Goal: Task Accomplishment & Management: Manage account settings

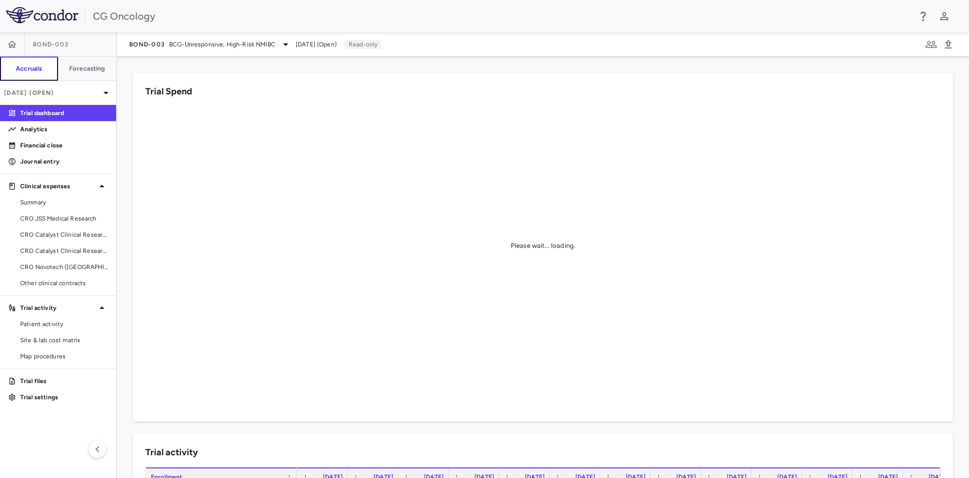
click at [25, 71] on h6 "Accruals" at bounding box center [29, 68] width 26 height 9
click at [14, 17] on img at bounding box center [42, 15] width 72 height 16
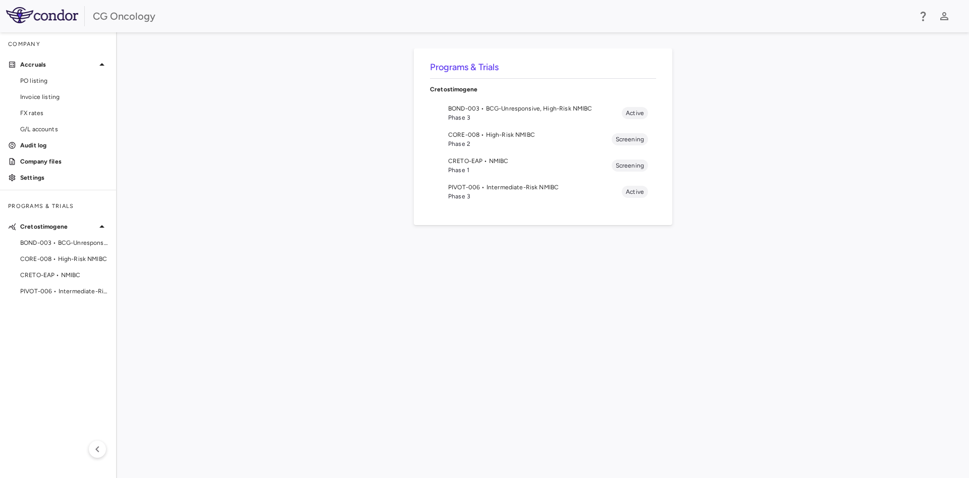
click at [27, 13] on img at bounding box center [42, 15] width 72 height 16
click at [74, 22] on img at bounding box center [42, 15] width 72 height 16
click at [114, 20] on div "CG Oncology" at bounding box center [502, 16] width 818 height 15
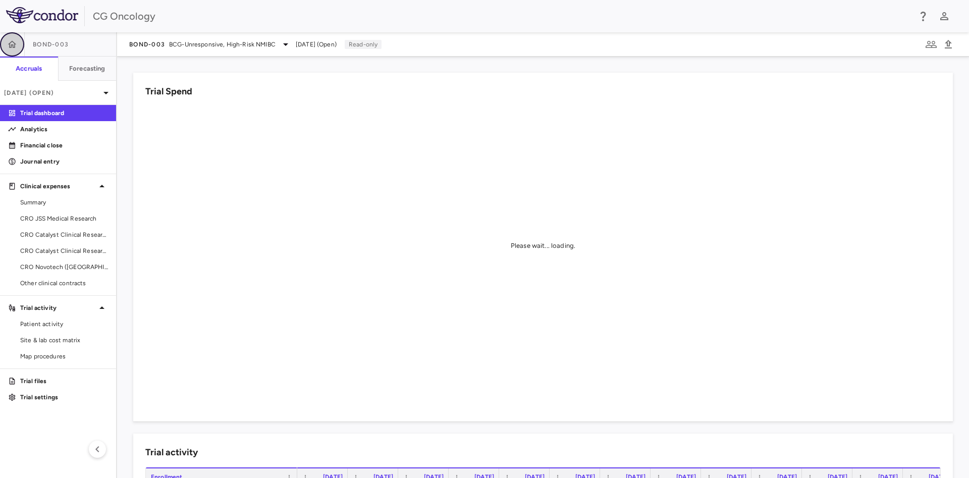
click at [13, 40] on icon "button" at bounding box center [12, 44] width 10 height 10
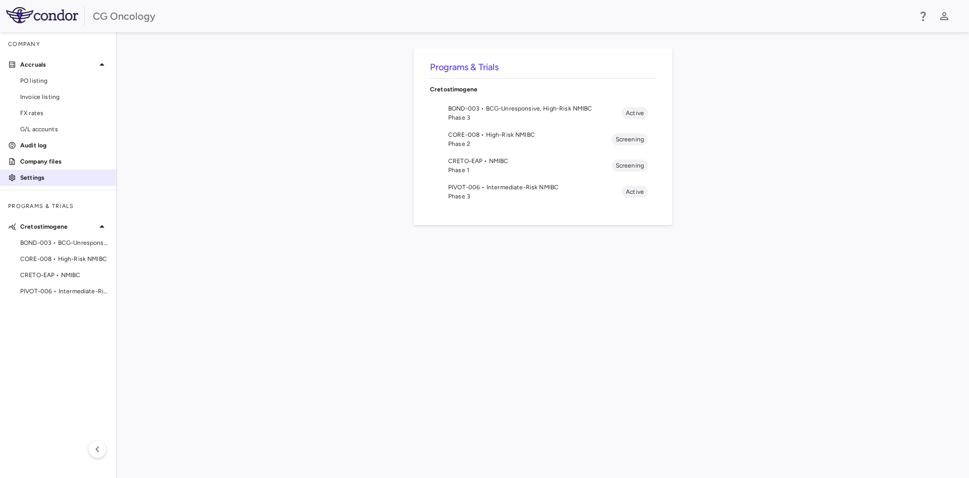
click at [39, 177] on p "Settings" at bounding box center [64, 177] width 88 height 9
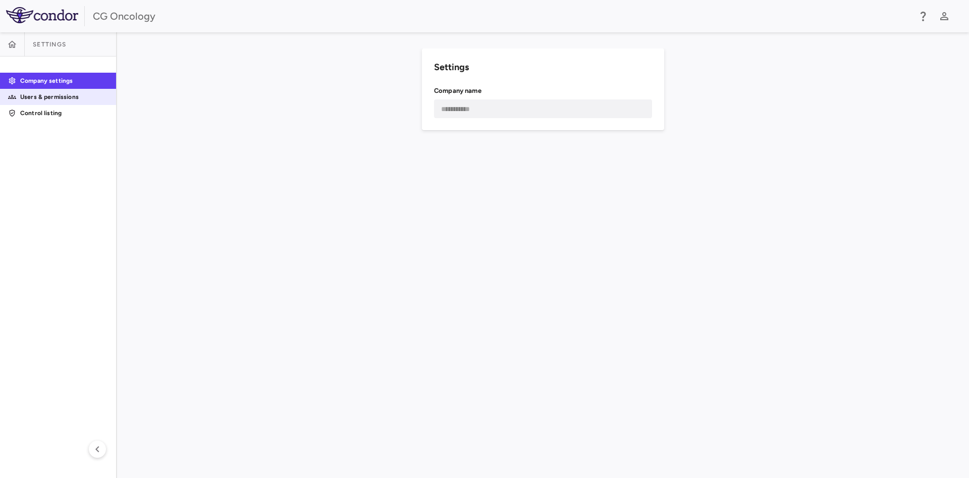
click at [54, 95] on p "Users & permissions" at bounding box center [64, 96] width 88 height 9
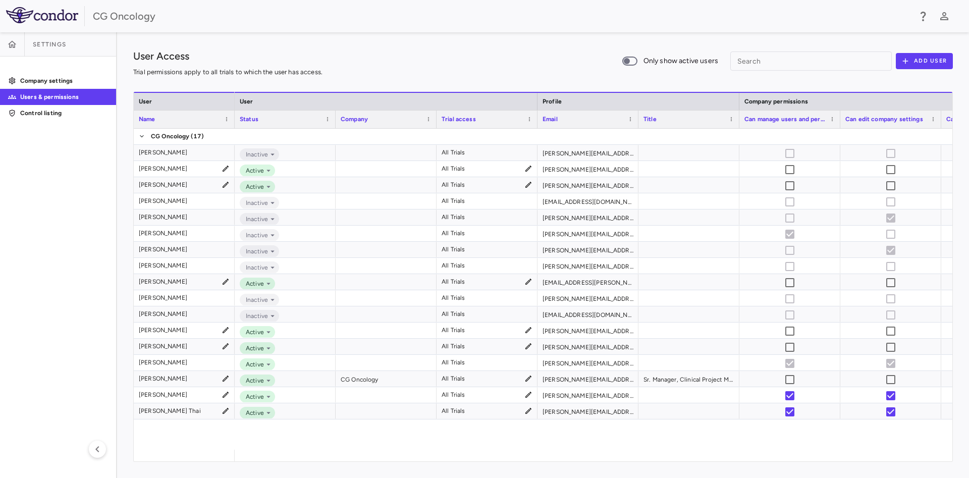
drag, startPoint x: 341, startPoint y: 461, endPoint x: 448, endPoint y: 460, distance: 107.0
click at [448, 460] on div at bounding box center [594, 456] width 718 height 12
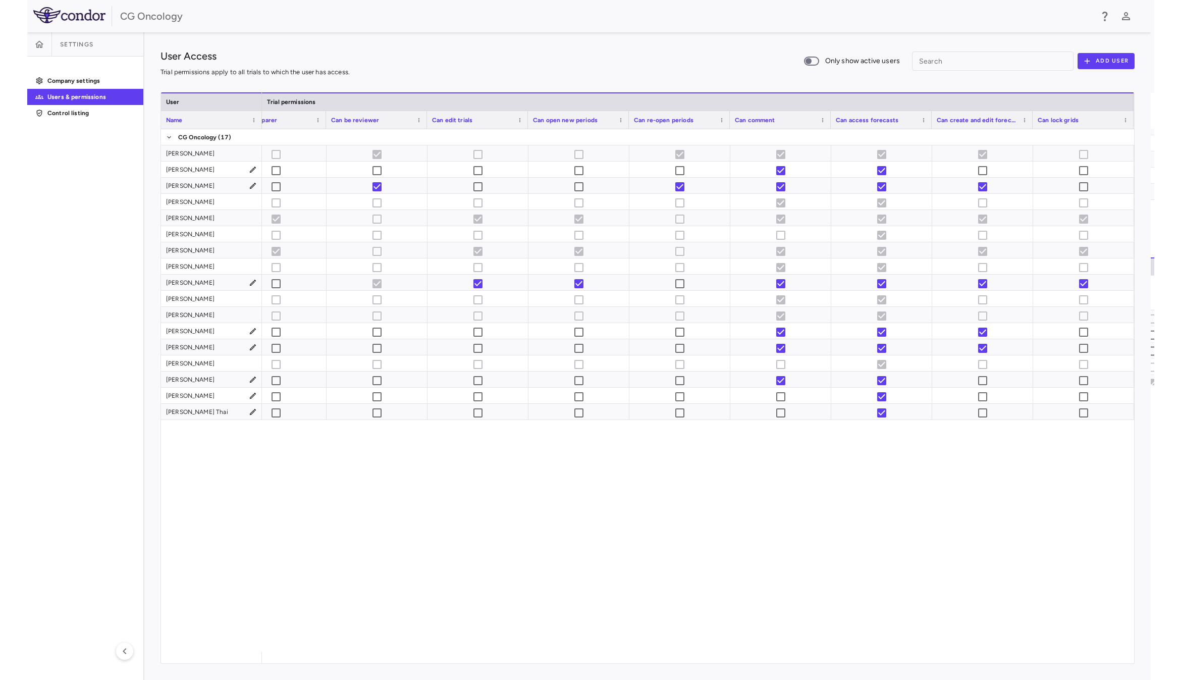
scroll to position [0, 891]
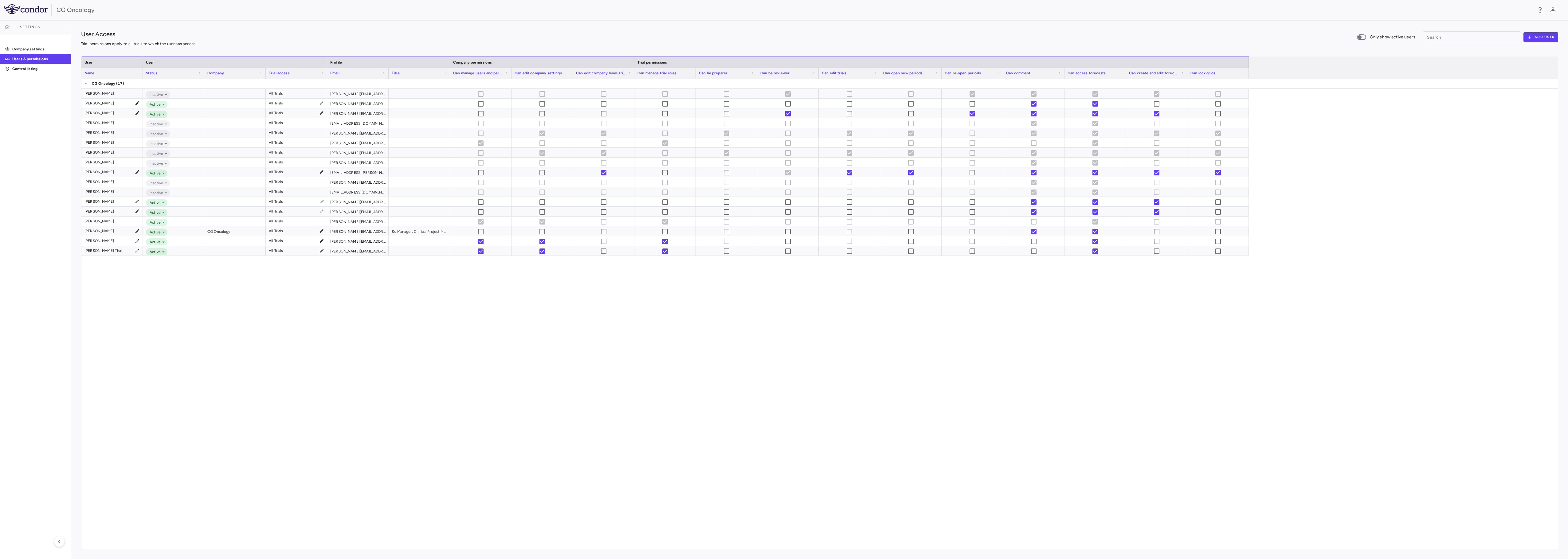
click at [590, 290] on div "All Trials [PERSON_NAME][EMAIL_ADDRESS][PERSON_NAME][DOMAIN_NAME] Inactive All …" at bounding box center [850, 314] width 1415 height 470
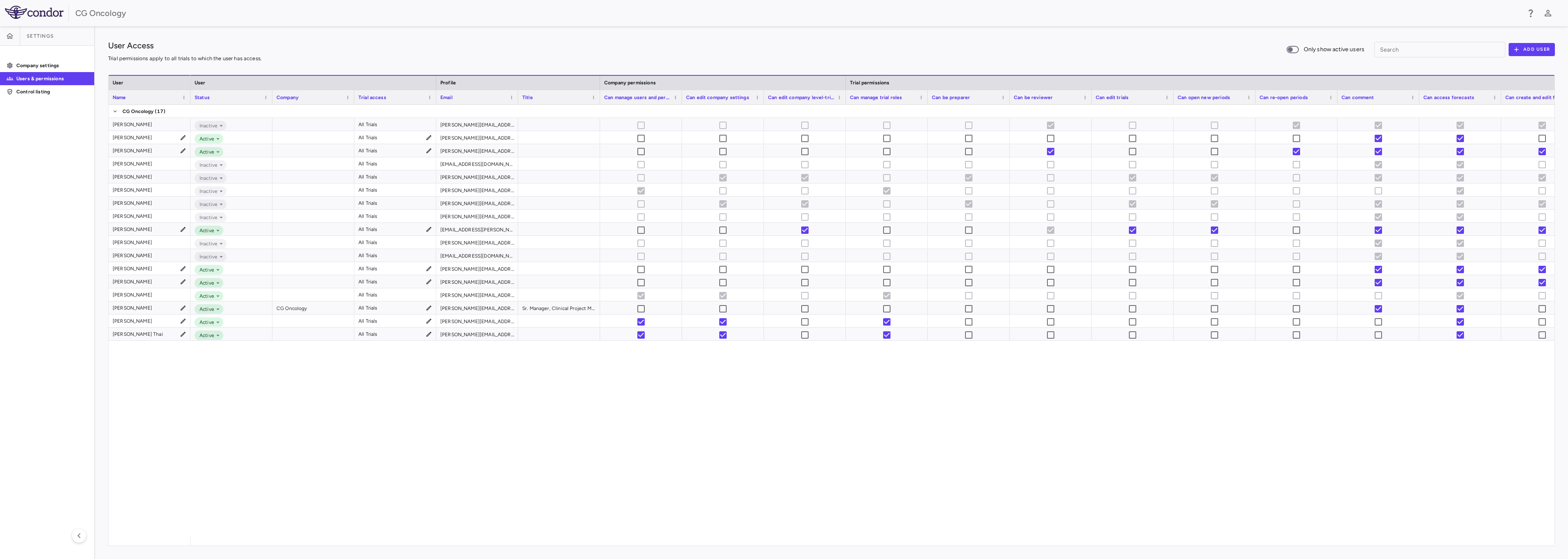
click at [355, 98] on div "Trial access" at bounding box center [395, 97] width 82 height 15
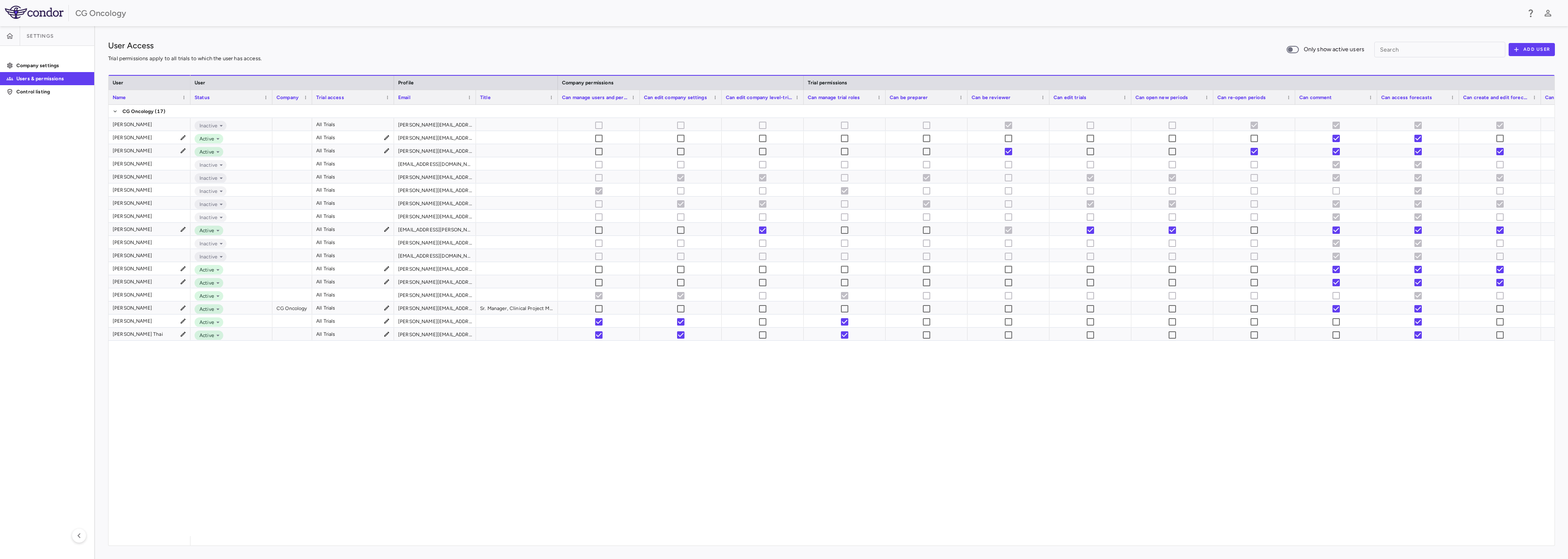
drag, startPoint x: 353, startPoint y: 98, endPoint x: 311, endPoint y: 102, distance: 42.2
click at [311, 102] on div at bounding box center [312, 97] width 3 height 15
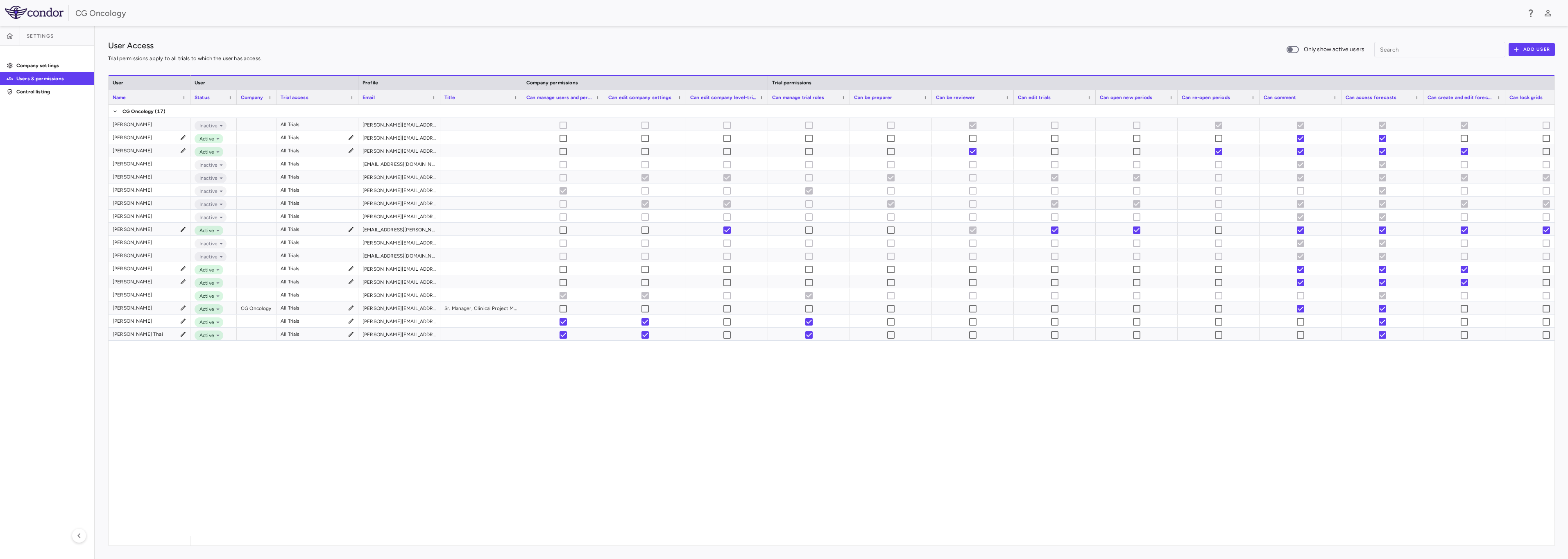
drag, startPoint x: 271, startPoint y: 97, endPoint x: 235, endPoint y: 101, distance: 36.2
click at [235, 101] on div at bounding box center [236, 97] width 3 height 15
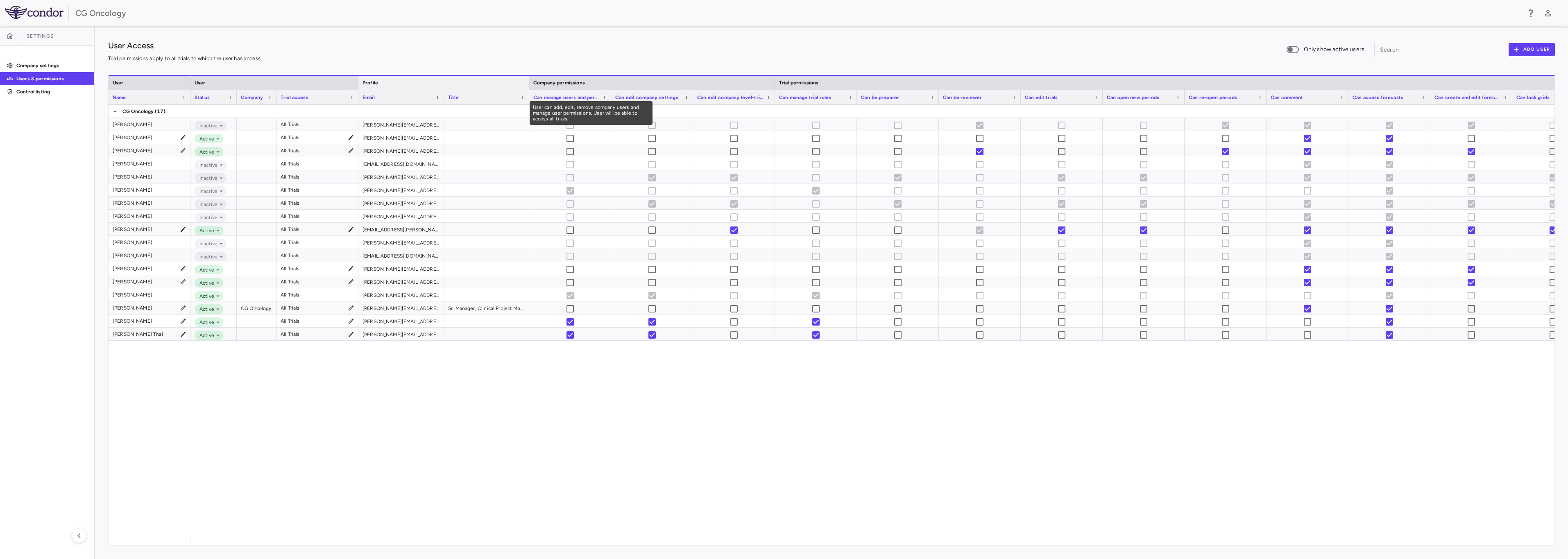
drag, startPoint x: 523, startPoint y: 85, endPoint x: 530, endPoint y: 94, distance: 11.4
click at [530, 94] on div "Company permissions Trial permissions User Profile Status Company Trial access" at bounding box center [893, 89] width 1404 height 29
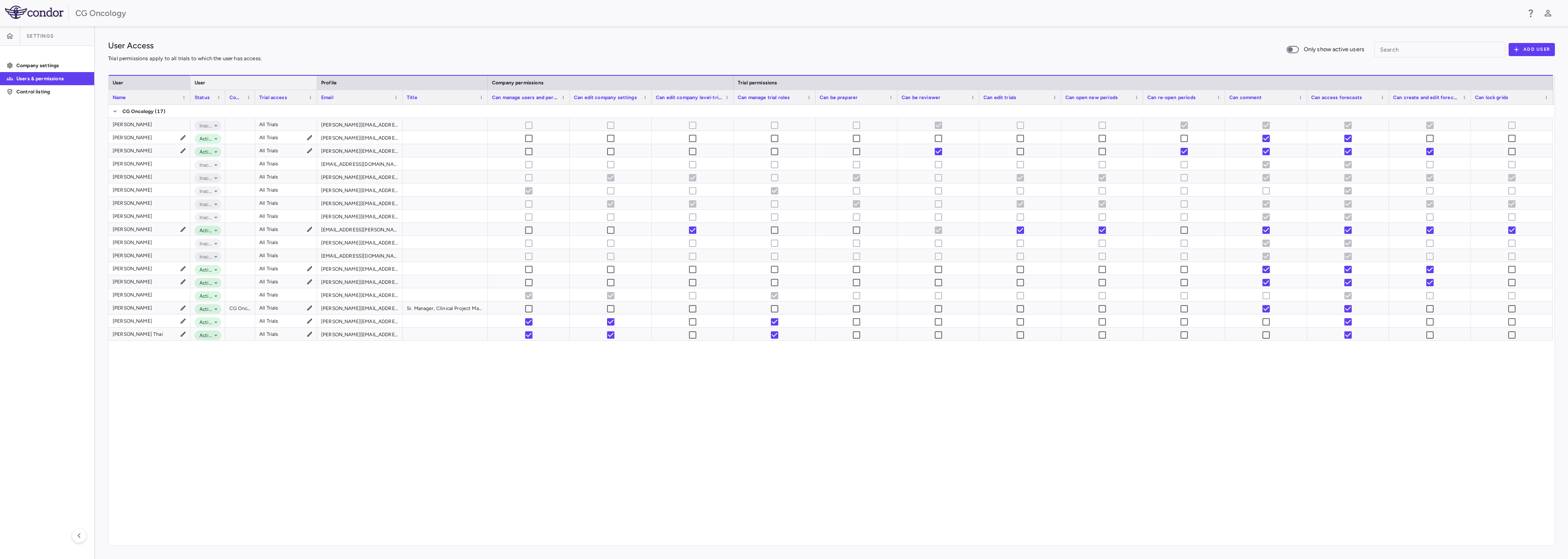
drag, startPoint x: 358, startPoint y: 84, endPoint x: 317, endPoint y: 95, distance: 42.4
click at [317, 95] on div "Company permissions Trial permissions User Profile Status Company Trial access" at bounding box center [872, 89] width 1363 height 29
click at [769, 387] on div "Inactive All Trials [PERSON_NAME][EMAIL_ADDRESS][PERSON_NAME][DOMAIN_NAME] Acti…" at bounding box center [872, 325] width 1364 height 441
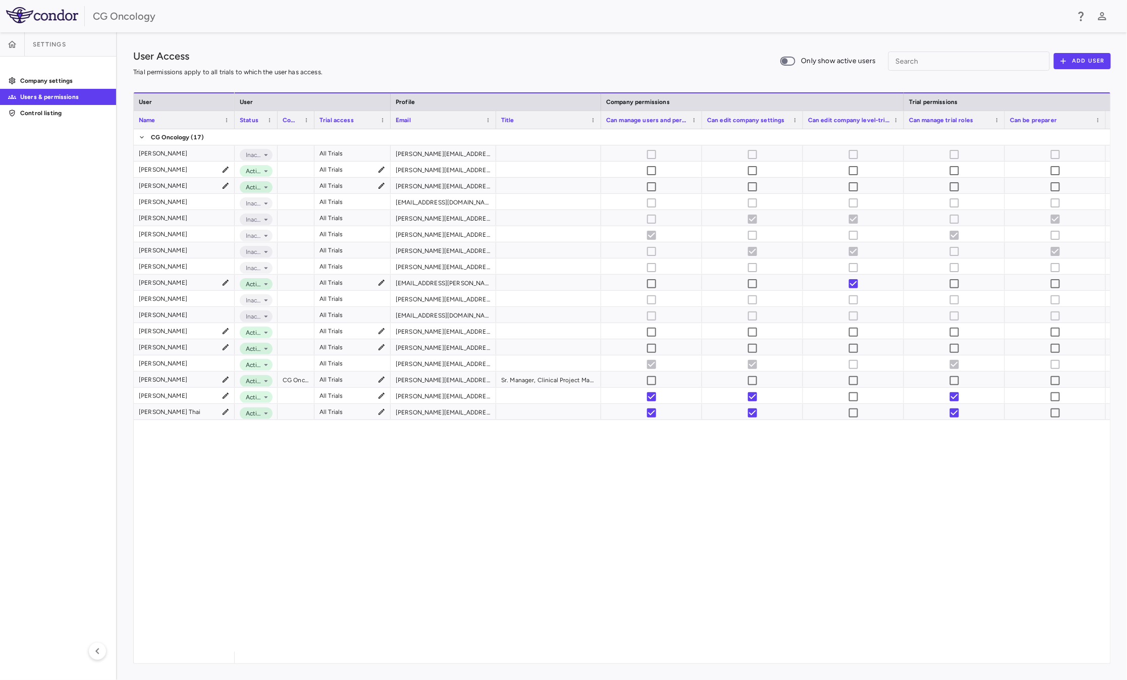
click at [636, 56] on div "User Access Trial permissions apply to all trials to which the user has access.…" at bounding box center [622, 60] width 978 height 25
click at [38, 80] on p "Company settings" at bounding box center [64, 80] width 88 height 9
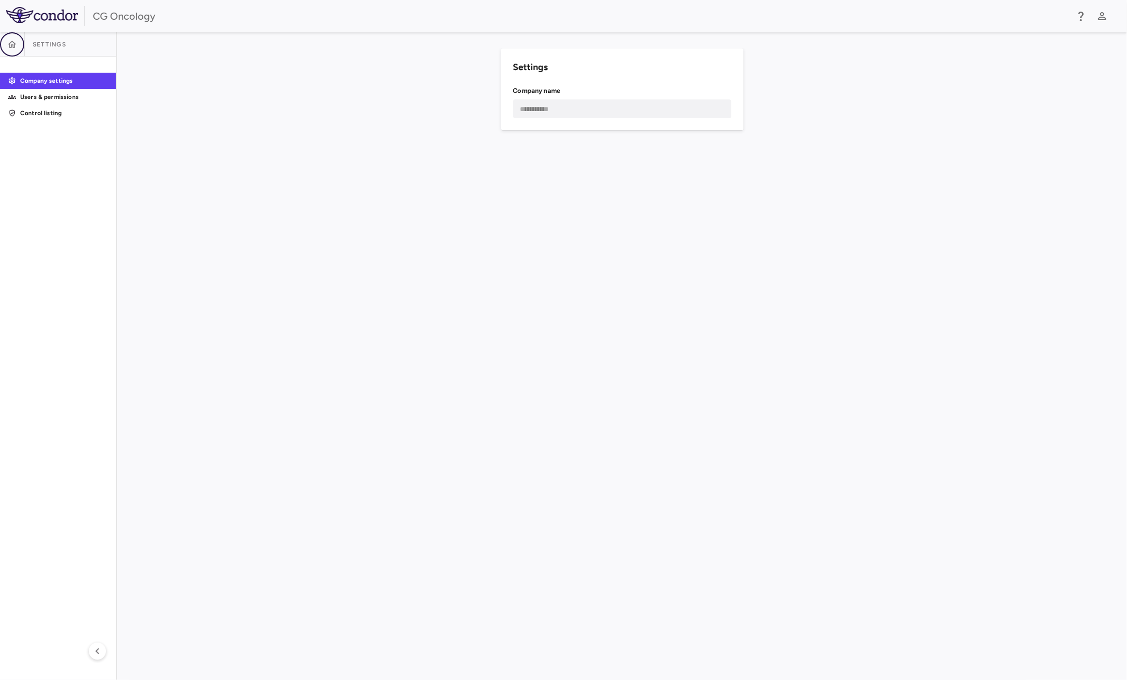
click at [1, 49] on button "button" at bounding box center [12, 44] width 24 height 24
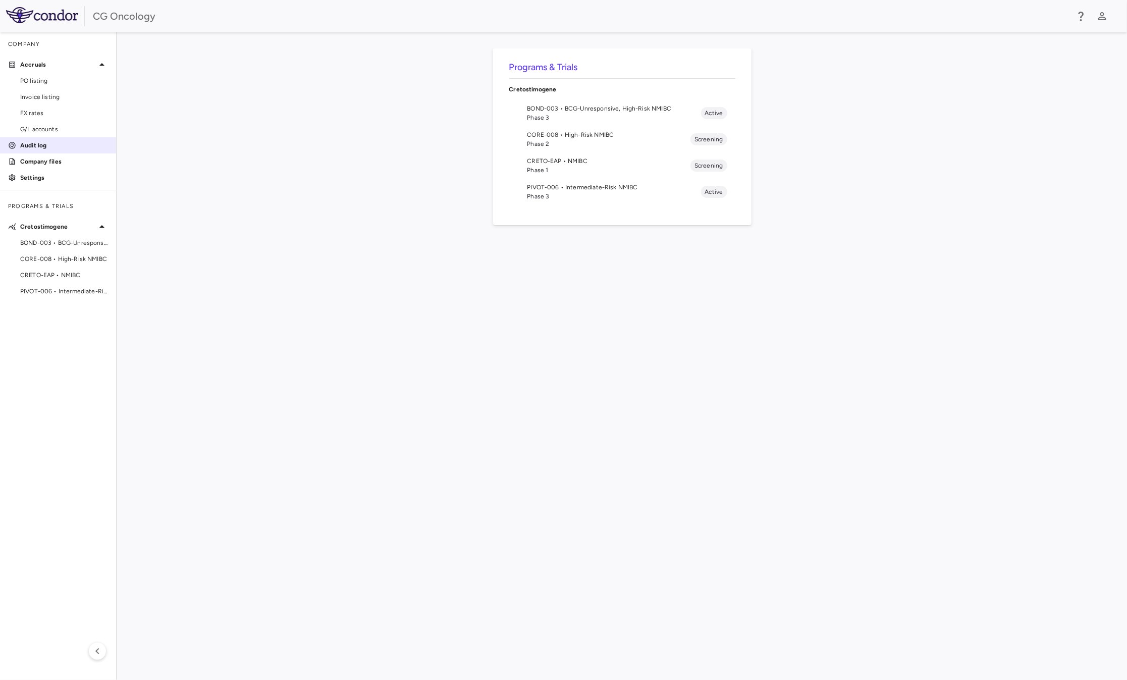
click at [35, 142] on p "Audit log" at bounding box center [64, 145] width 88 height 9
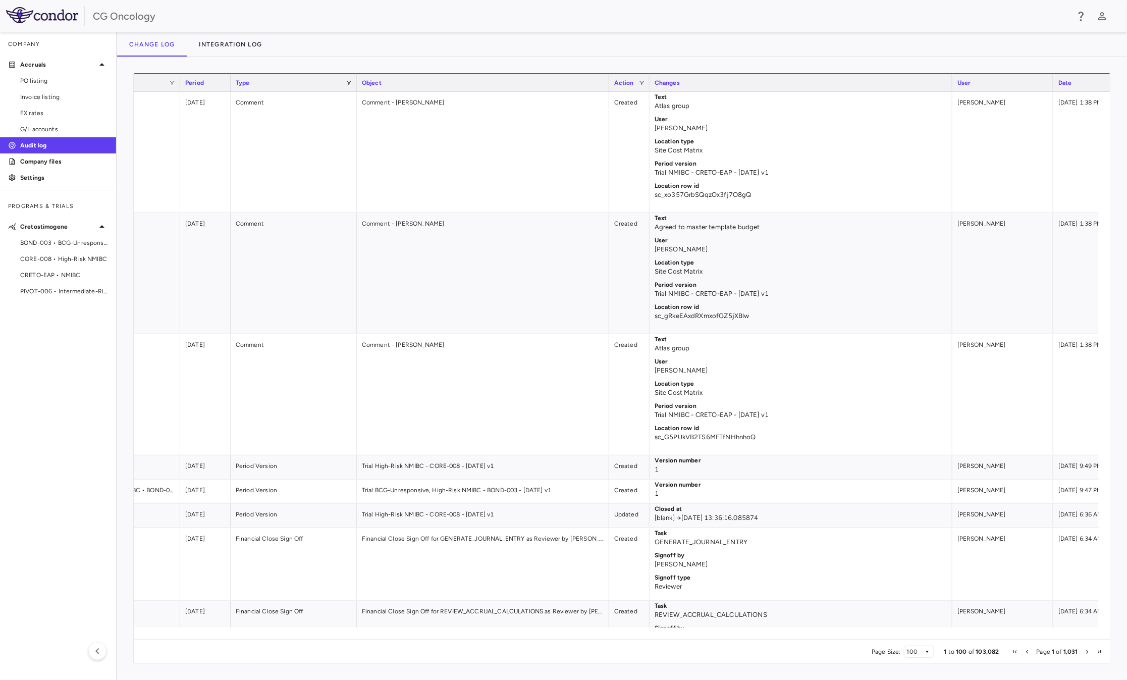
scroll to position [0, 161]
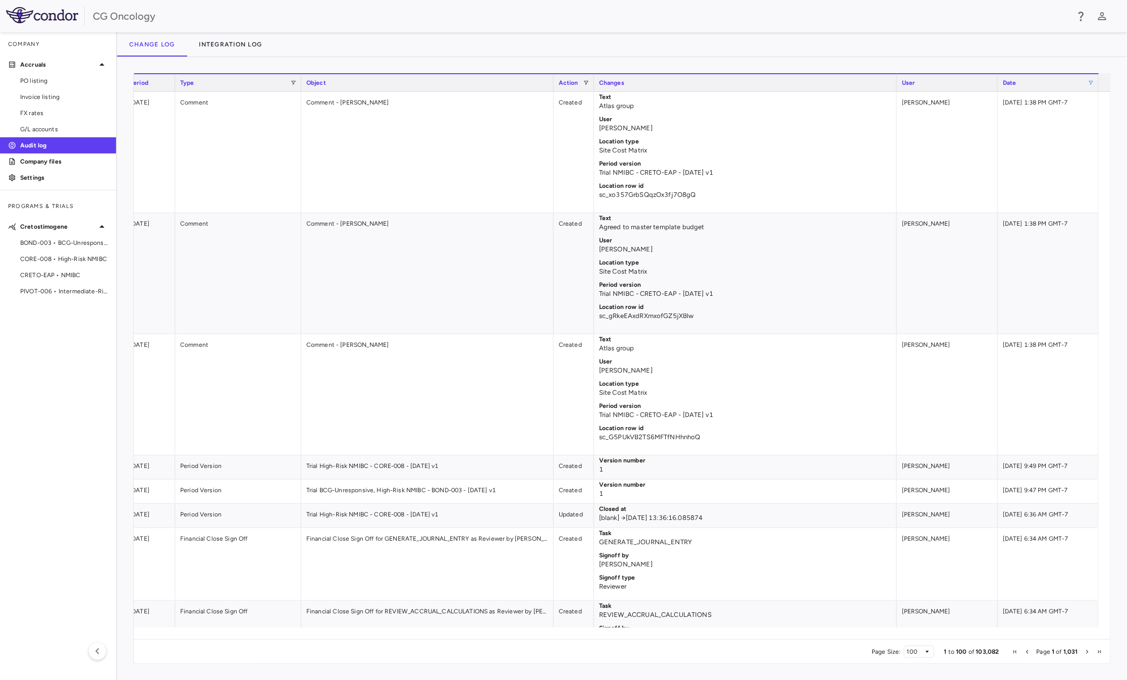
click at [969, 83] on span at bounding box center [1091, 83] width 6 height 6
click at [969, 102] on div "Equals" at bounding box center [1061, 100] width 66 height 7
click at [969, 111] on input "Filter Value" at bounding box center [1064, 117] width 78 height 12
type input "**********"
click at [969, 137] on input "Filter Value" at bounding box center [1064, 134] width 78 height 12
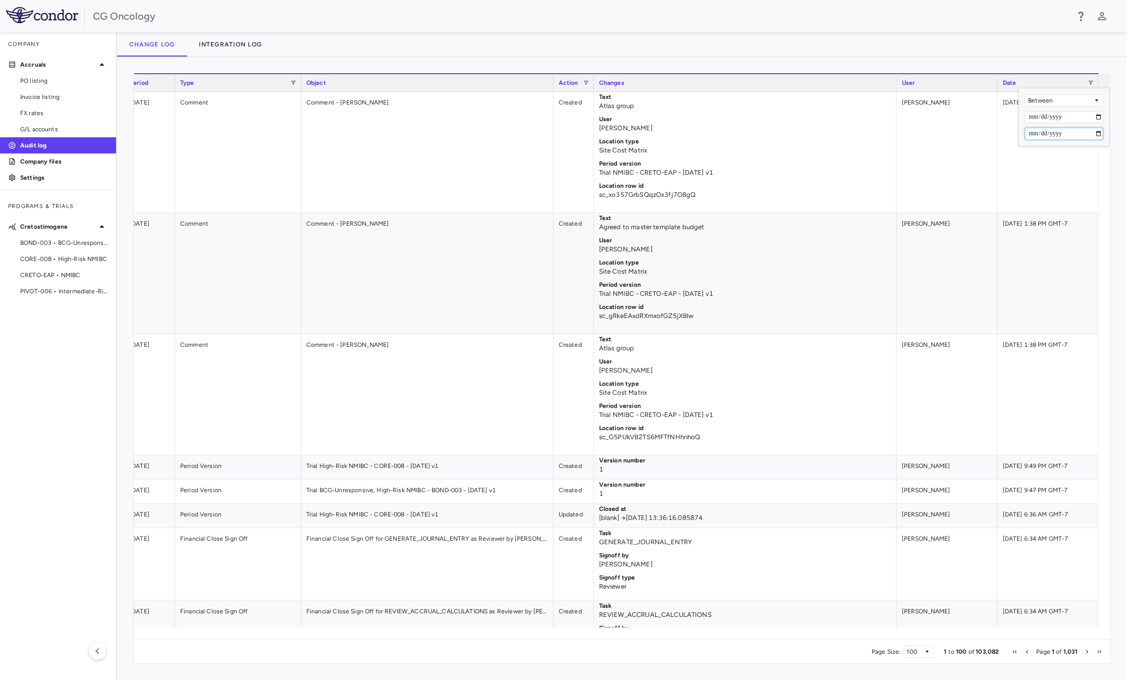
click at [969, 130] on input "Filter Value" at bounding box center [1064, 134] width 78 height 12
type input "**********"
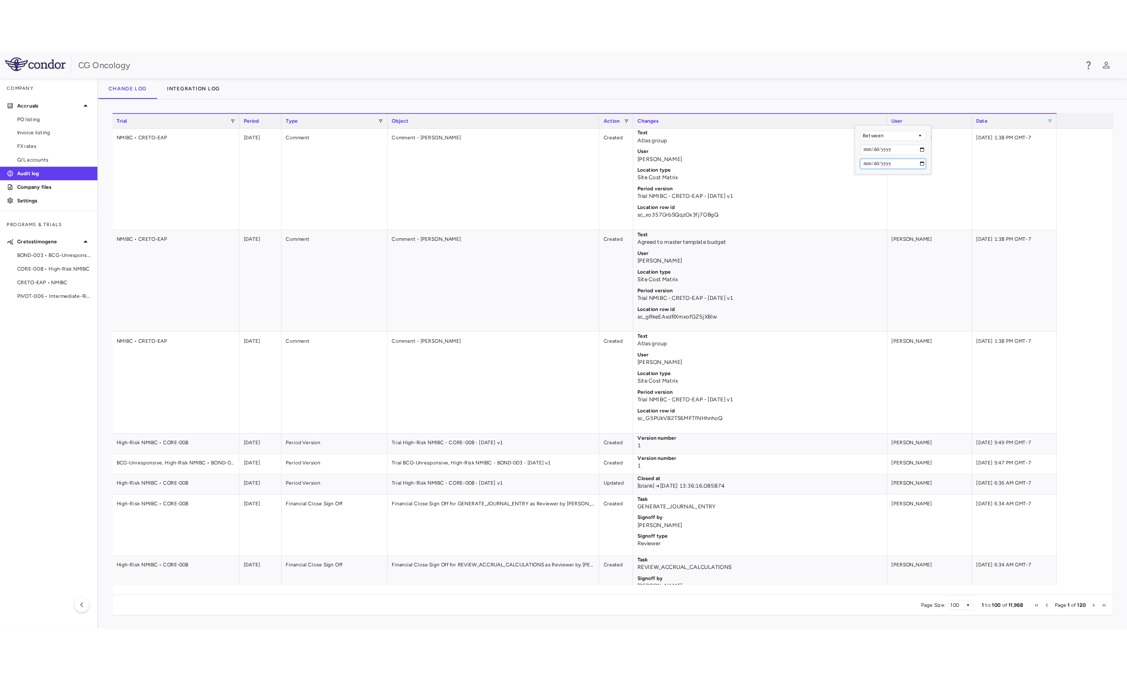
scroll to position [0, 0]
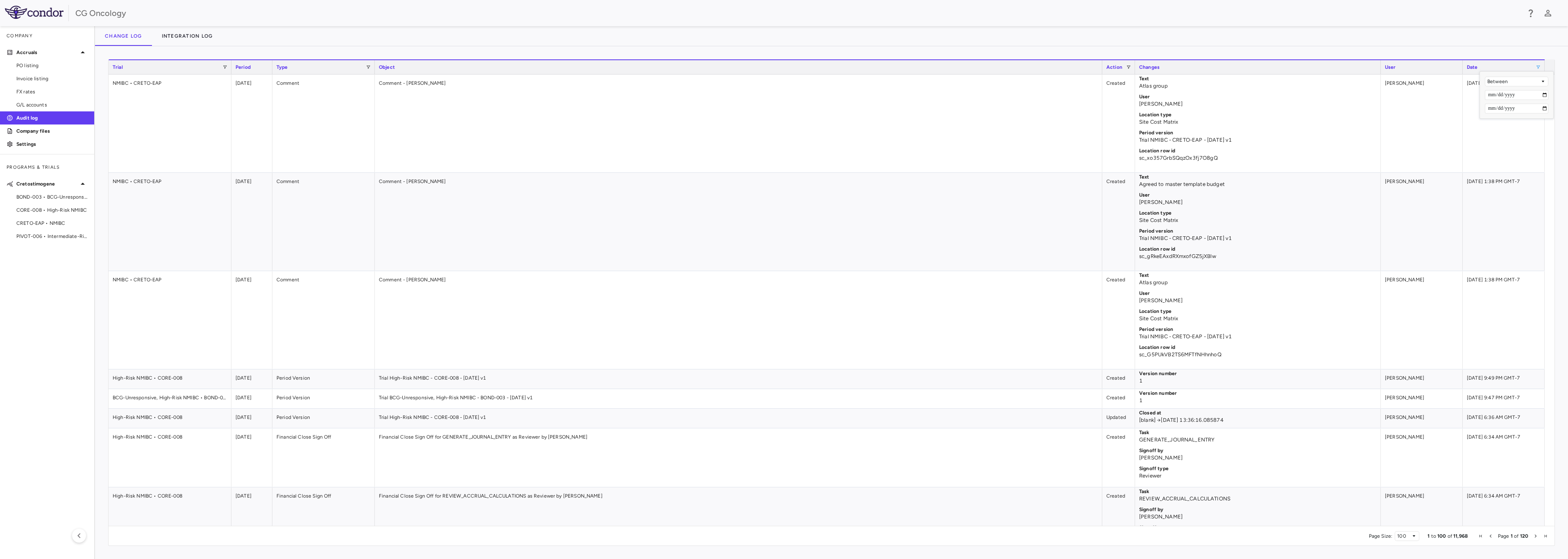
click at [786, 14] on div "CG Oncology" at bounding box center [798, 13] width 1445 height 12
click at [786, 22] on div "CG Oncology" at bounding box center [784, 13] width 1568 height 26
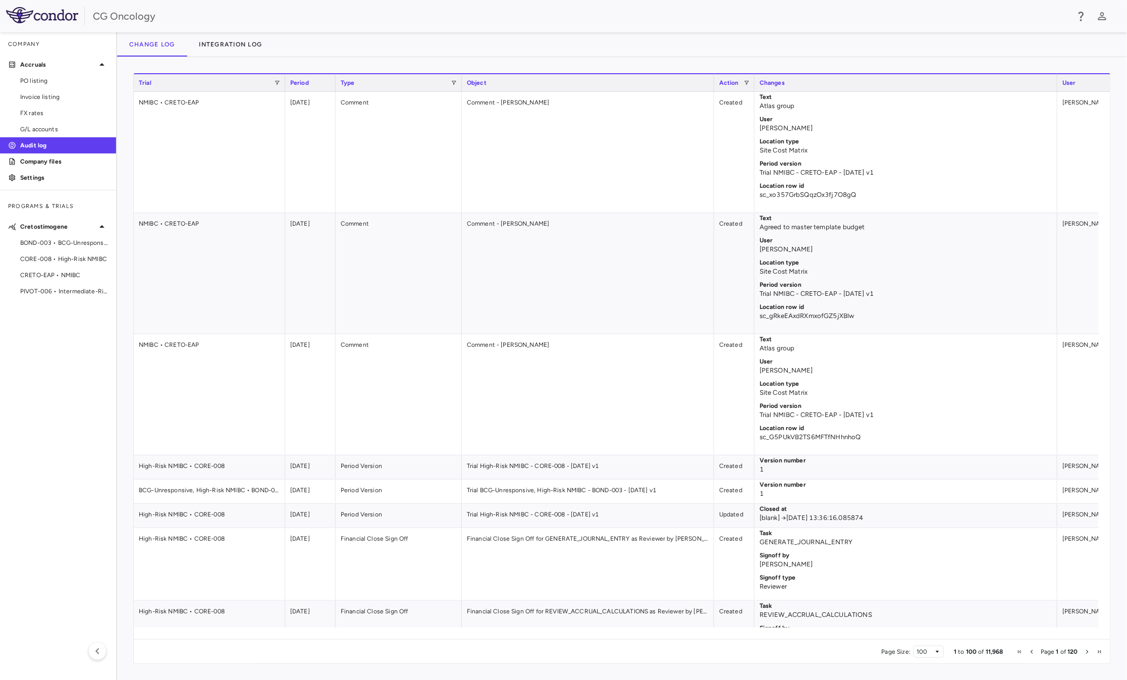
click at [969, 55] on div "Change log Integration log" at bounding box center [622, 44] width 1010 height 24
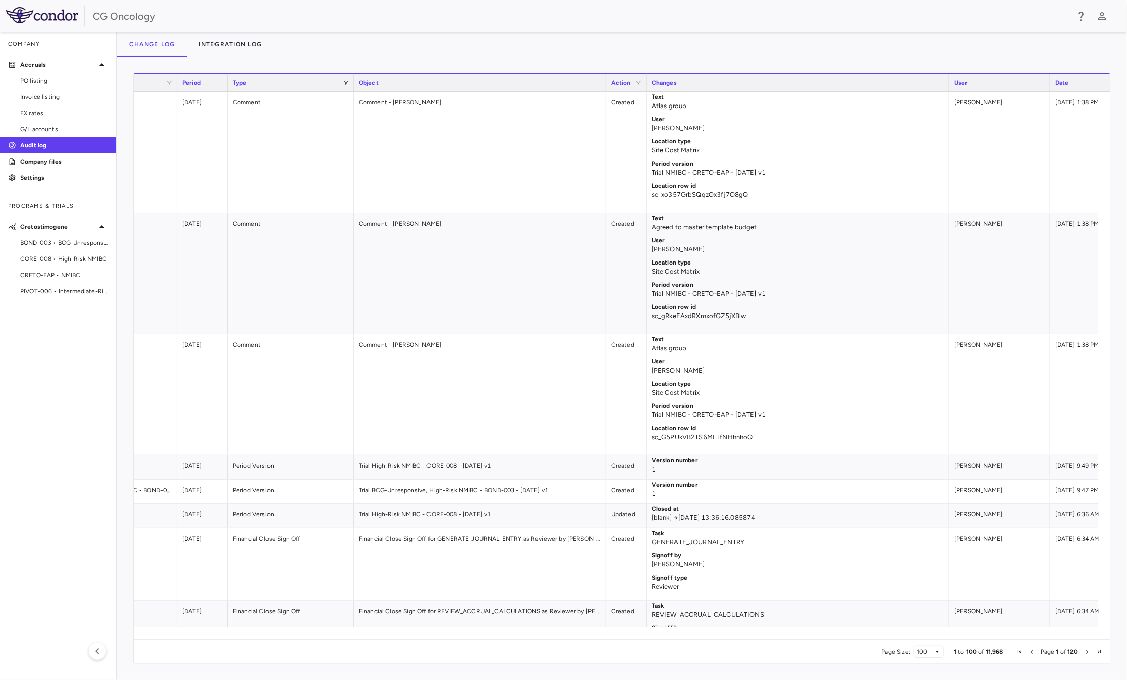
scroll to position [0, 160]
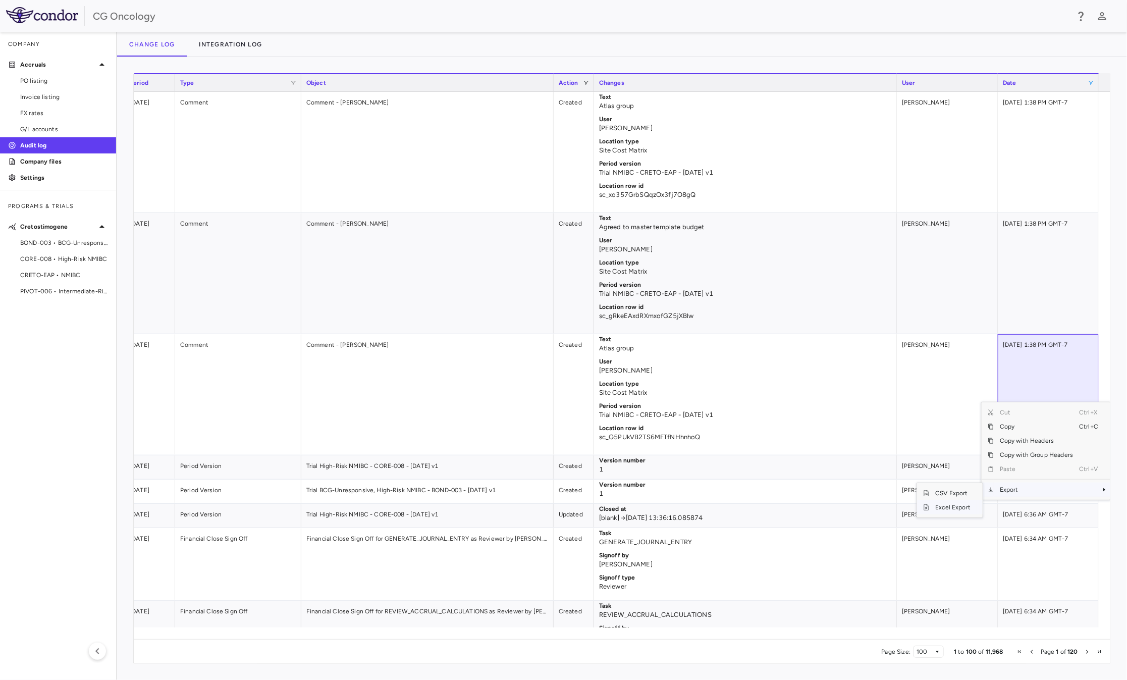
click at [963, 477] on span "Excel Export" at bounding box center [952, 507] width 47 height 14
click at [914, 47] on div "Change log Integration log" at bounding box center [622, 44] width 1010 height 24
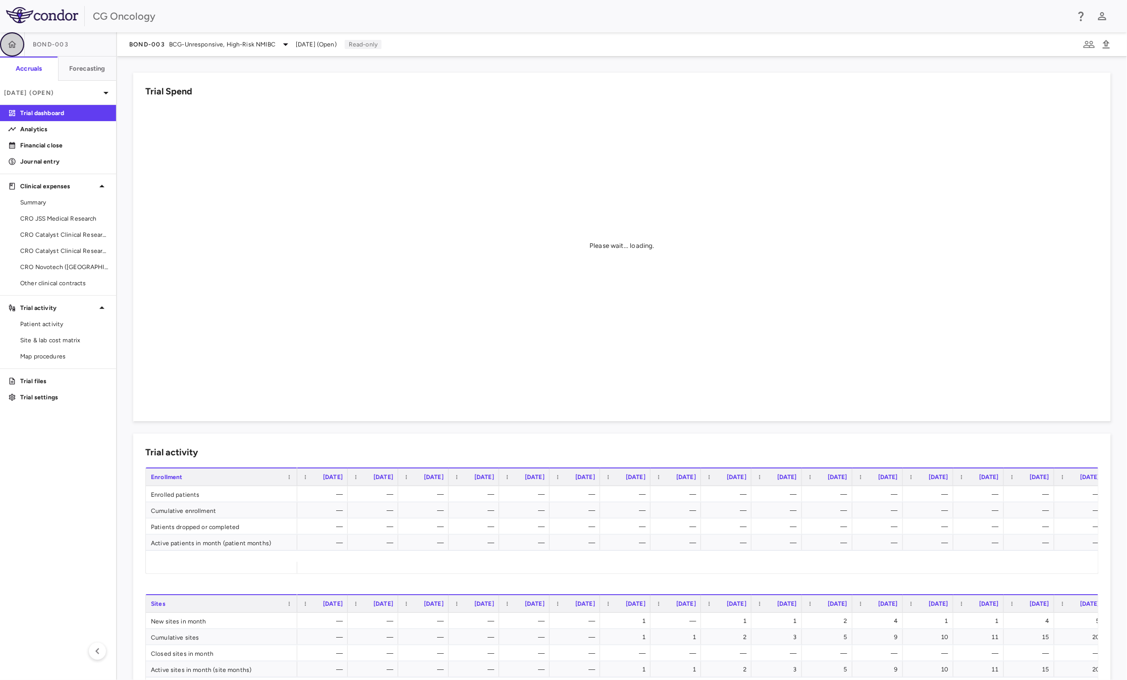
click at [15, 45] on icon "button" at bounding box center [12, 44] width 10 height 10
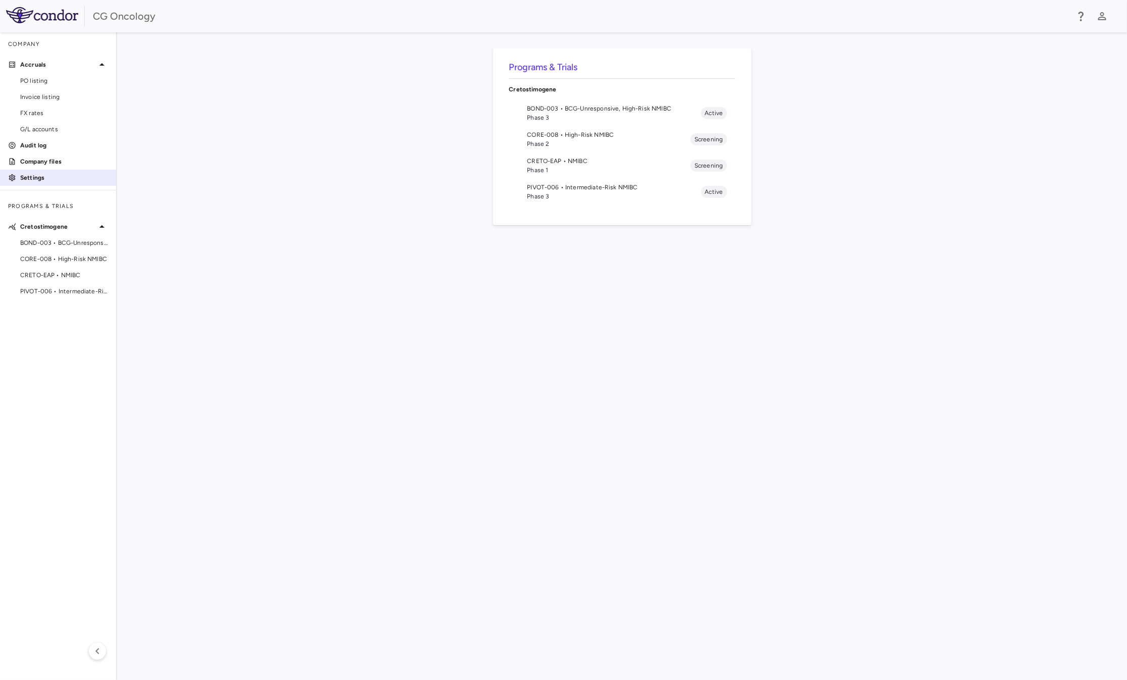
click at [48, 176] on p "Settings" at bounding box center [64, 177] width 88 height 9
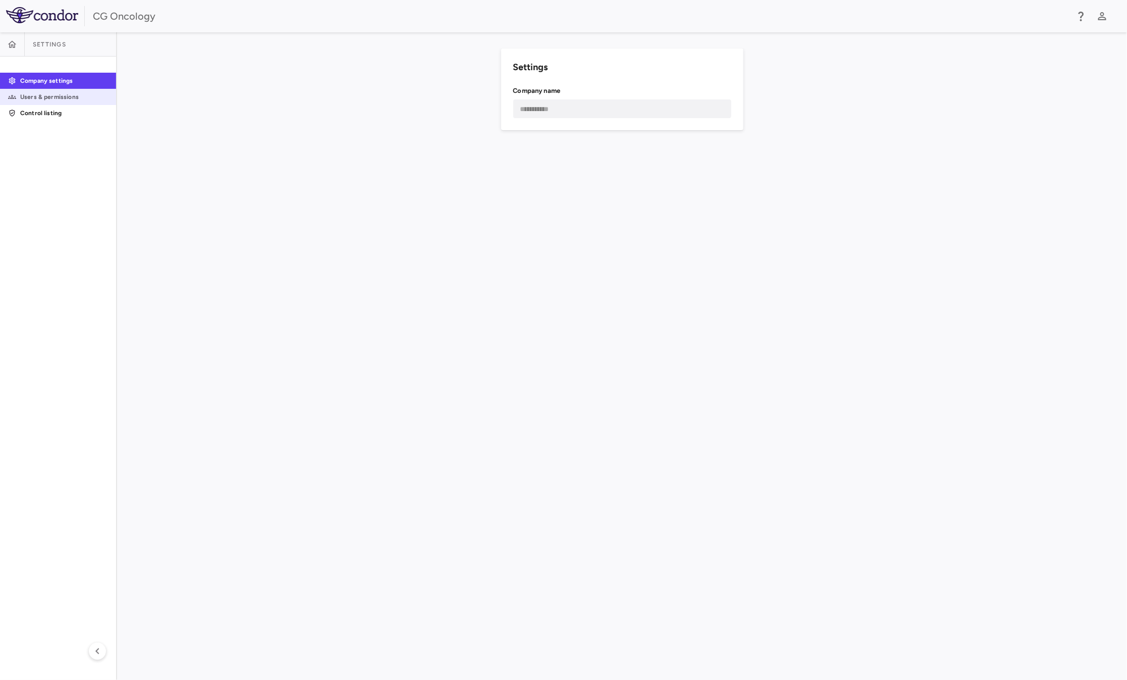
click at [60, 92] on p "Users & permissions" at bounding box center [64, 96] width 88 height 9
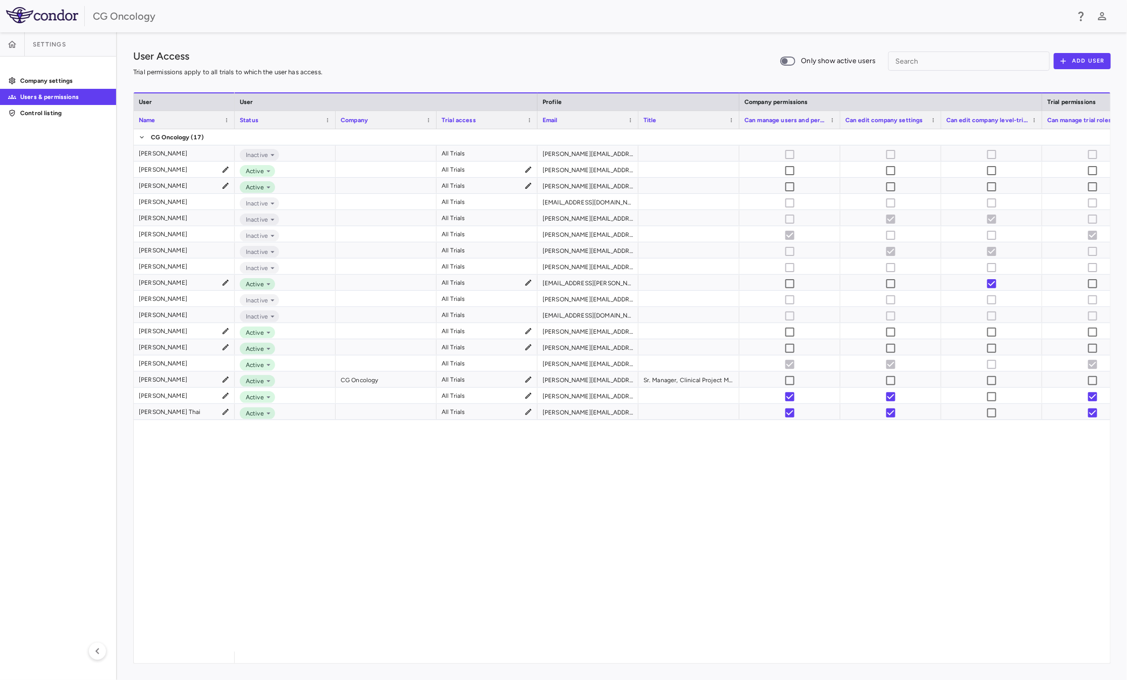
drag, startPoint x: 636, startPoint y: 612, endPoint x: 630, endPoint y: 618, distance: 8.9
click at [633, 612] on div "Inactive All Trials [PERSON_NAME][EMAIL_ADDRESS][PERSON_NAME][DOMAIN_NAME] Acti…" at bounding box center [673, 390] width 876 height 522
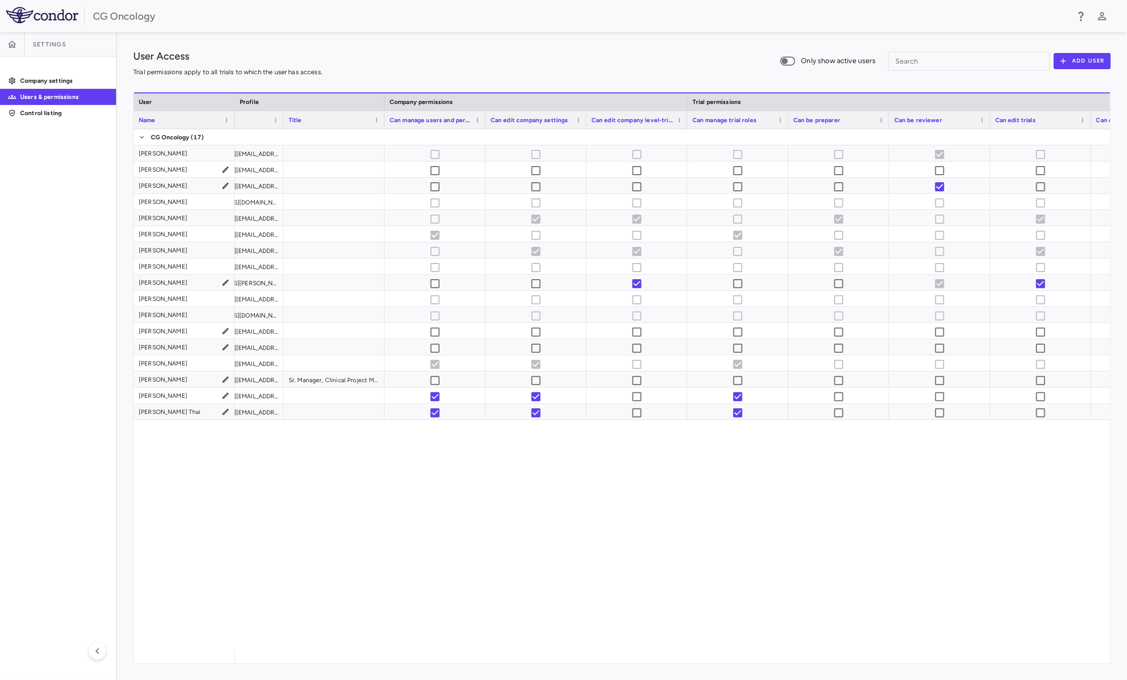
scroll to position [0, 359]
